Goal: Task Accomplishment & Management: Manage account settings

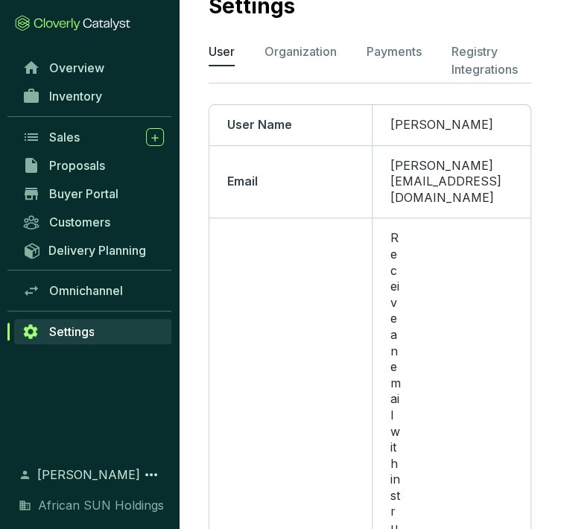
scroll to position [28, 0]
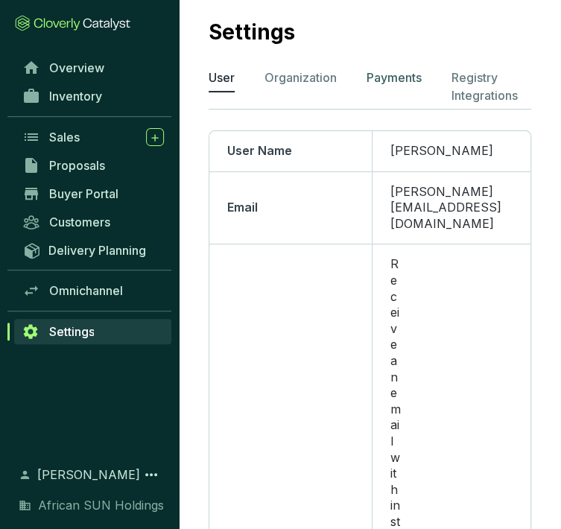
click at [400, 78] on p "Payments" at bounding box center [393, 78] width 55 height 18
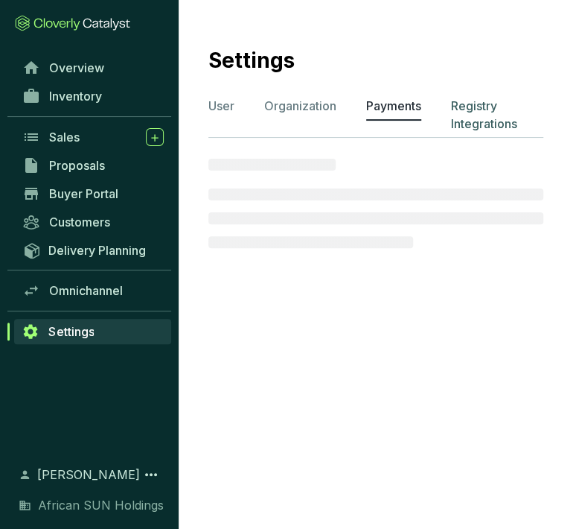
click at [484, 101] on p "Registry Integrations" at bounding box center [497, 115] width 92 height 36
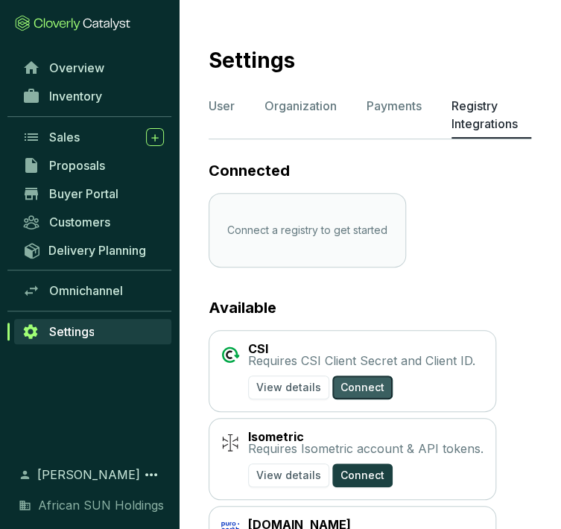
click at [354, 387] on span "Connect" at bounding box center [362, 387] width 44 height 15
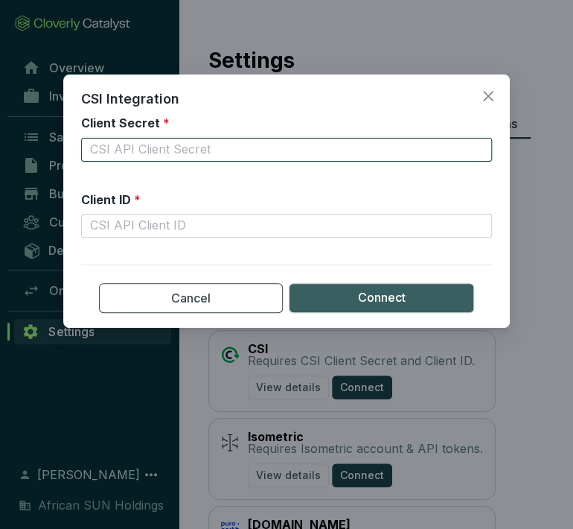
click at [148, 148] on input "Client Secret *" at bounding box center [286, 150] width 411 height 24
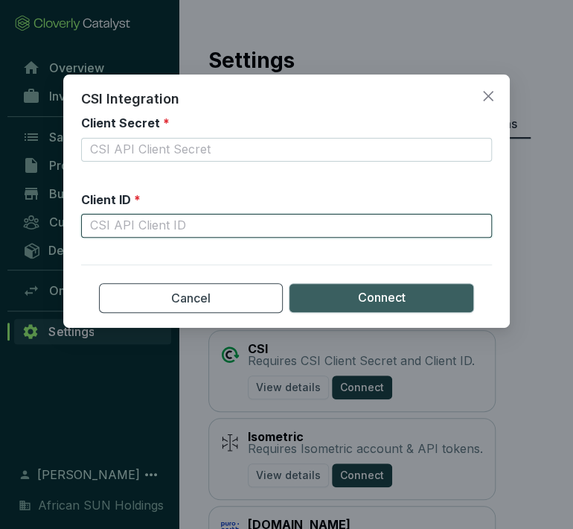
click at [109, 233] on input "Client ID *" at bounding box center [286, 226] width 411 height 24
paste input "OP_EA6C5515-341D-48FB-B93E-E19355C45805"
type input "OP_EA6C5515-341D-48FB-B93E-E19355C45805"
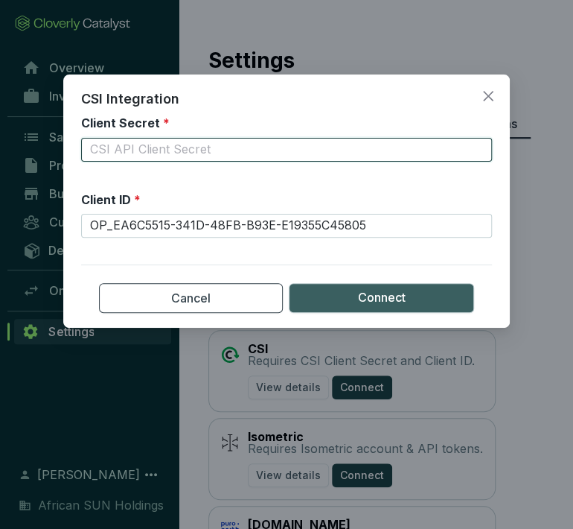
click at [132, 148] on input "Client Secret *" at bounding box center [286, 150] width 411 height 24
paste input "90058D86-96E3-49DC-B73B-B243F3DE992A"
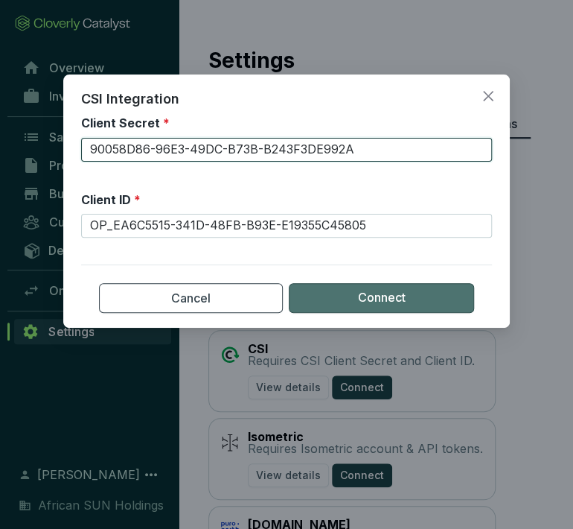
type input "90058D86-96E3-49DC-B73B-B243F3DE992A"
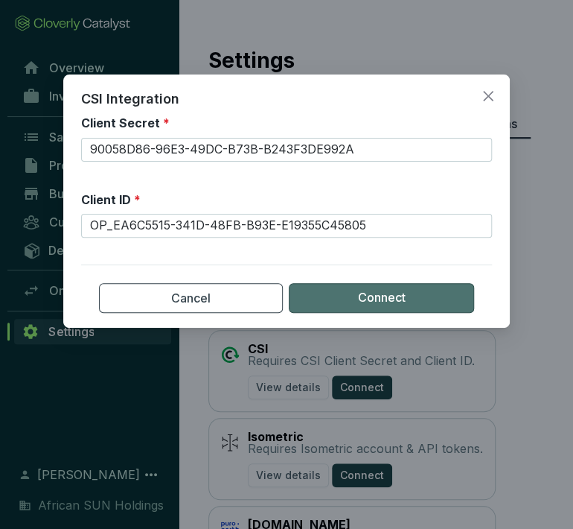
click at [343, 298] on button "Connect" at bounding box center [381, 298] width 185 height 30
